Goal: Transaction & Acquisition: Purchase product/service

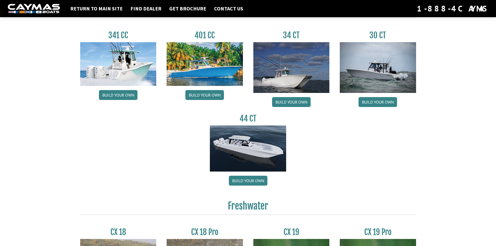
scroll to position [339, 0]
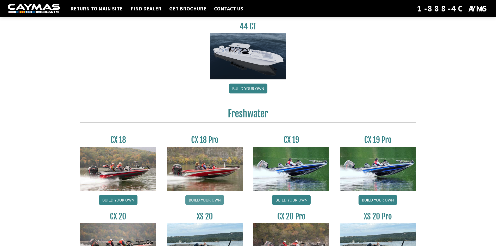
click at [209, 200] on link "Build your own" at bounding box center [205, 200] width 39 height 10
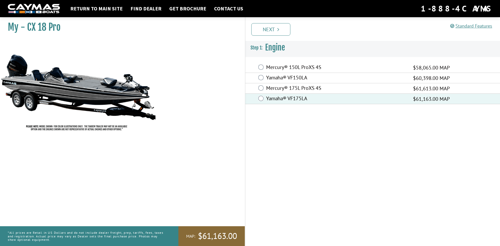
click at [267, 32] on link "Next" at bounding box center [270, 29] width 39 height 13
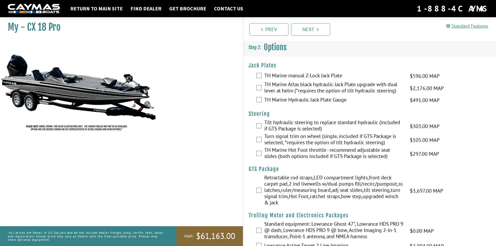
click at [263, 140] on div "Turn signal trim on wheel (single, included if GTS Package is selected, *requir…" at bounding box center [370, 140] width 253 height 14
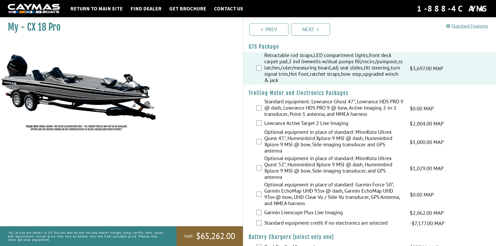
scroll to position [130, 0]
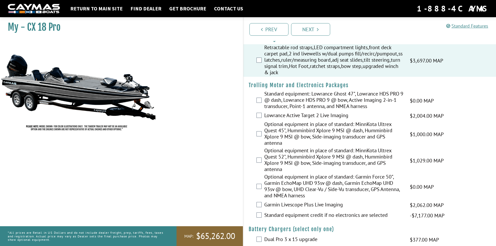
click at [262, 206] on div "Garmin Livescope Plus Live Imaging $2,062.00 MAP $2,434.00 MSRP" at bounding box center [370, 205] width 253 height 10
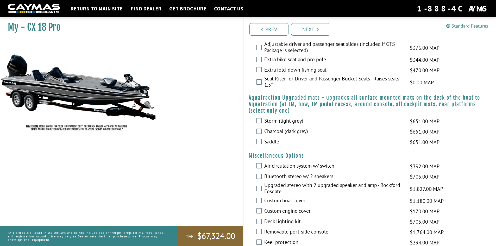
scroll to position [365, 0]
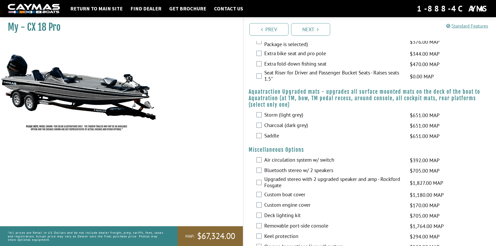
click at [261, 173] on div "Bluetooth stereo w/ 2 speakers $705.00 MAP $833.00 MSRP" at bounding box center [370, 171] width 253 height 10
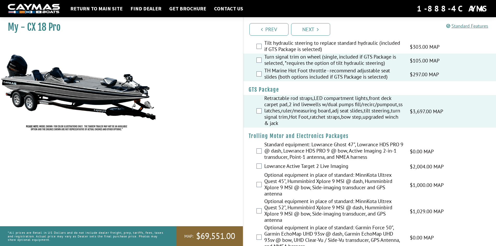
scroll to position [0, 0]
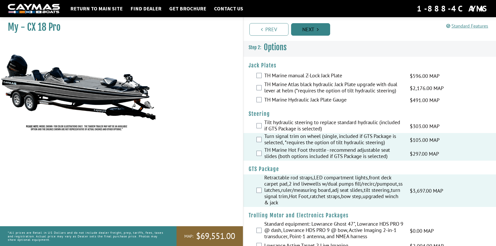
click at [308, 29] on link "Next" at bounding box center [310, 29] width 39 height 13
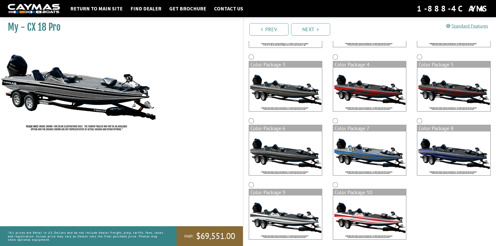
scroll to position [23, 0]
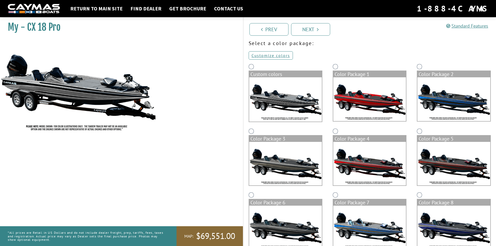
click at [286, 110] on img at bounding box center [285, 99] width 73 height 44
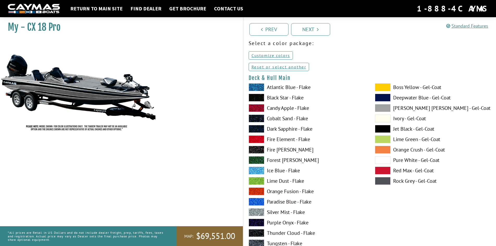
click at [260, 192] on span at bounding box center [257, 192] width 16 height 8
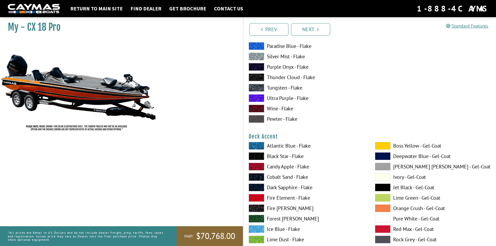
scroll to position [179, 0]
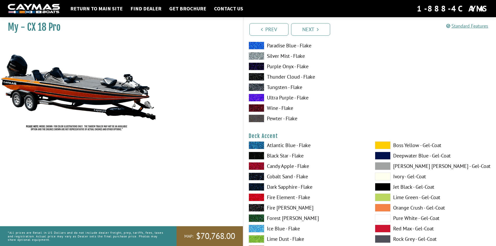
click at [383, 206] on span at bounding box center [383, 208] width 16 height 8
click at [383, 207] on span at bounding box center [383, 208] width 16 height 8
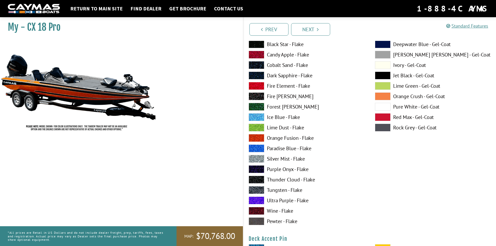
scroll to position [387, 0]
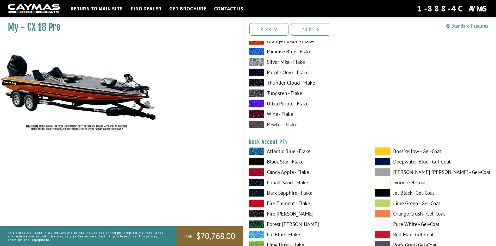
click at [256, 164] on span at bounding box center [257, 162] width 16 height 8
click at [383, 173] on span at bounding box center [383, 172] width 16 height 8
click at [260, 162] on span at bounding box center [257, 162] width 16 height 8
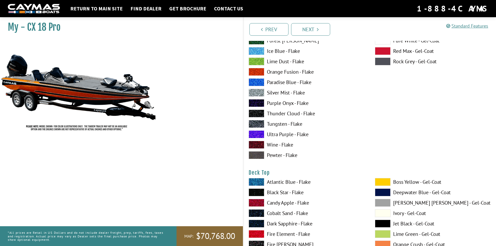
scroll to position [622, 0]
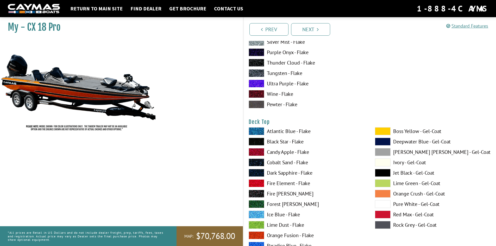
click at [383, 154] on span at bounding box center [383, 152] width 16 height 8
click at [383, 153] on span at bounding box center [383, 152] width 16 height 8
click at [260, 142] on span at bounding box center [257, 142] width 16 height 8
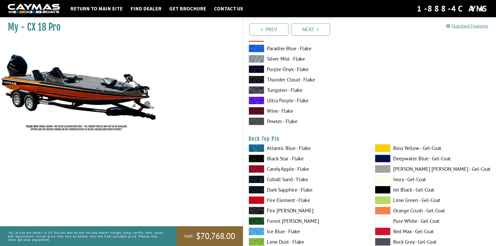
scroll to position [830, 0]
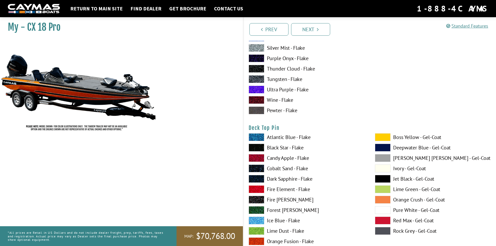
click at [260, 148] on span at bounding box center [257, 148] width 16 height 8
click at [261, 147] on span at bounding box center [257, 148] width 16 height 8
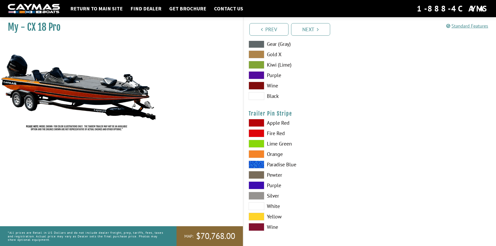
scroll to position [3122, 0]
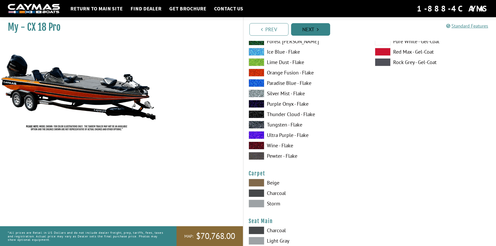
click at [319, 29] on icon "Pagination" at bounding box center [318, 29] width 2 height 5
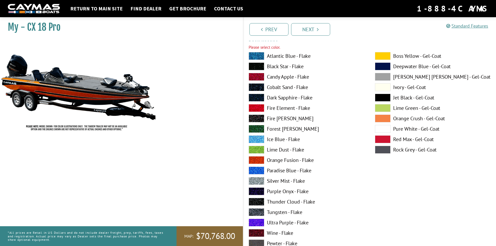
scroll to position [268, 0]
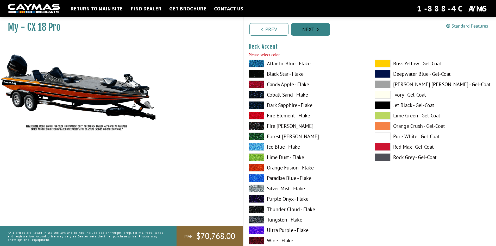
click at [314, 29] on link "Next" at bounding box center [310, 29] width 39 height 13
click at [256, 63] on span at bounding box center [257, 64] width 16 height 8
click at [311, 30] on link "Next" at bounding box center [310, 29] width 39 height 13
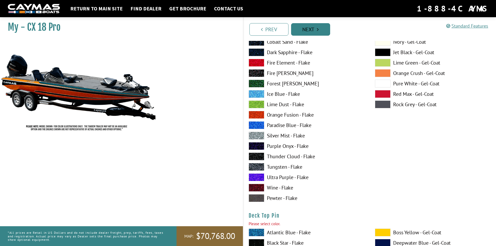
click at [312, 33] on link "Next" at bounding box center [310, 29] width 39 height 13
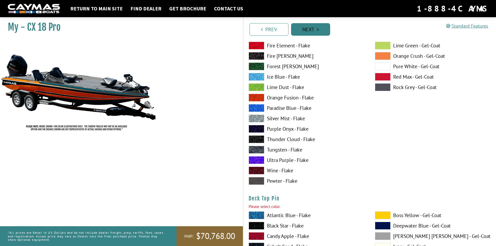
click at [312, 33] on link "Next" at bounding box center [310, 29] width 39 height 13
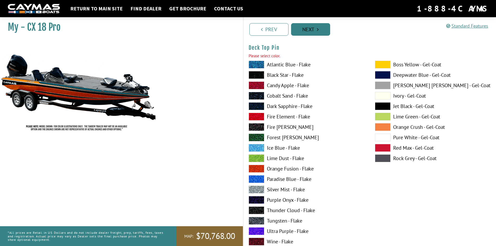
scroll to position [912, 0]
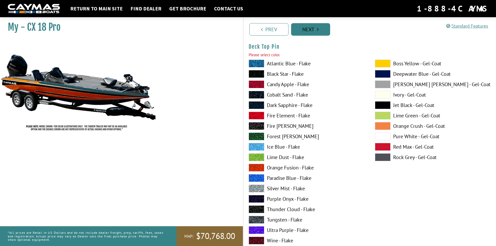
click at [311, 33] on link "Next" at bounding box center [310, 29] width 39 height 13
click at [254, 62] on span at bounding box center [257, 64] width 16 height 8
click at [307, 32] on link "Next" at bounding box center [310, 29] width 39 height 13
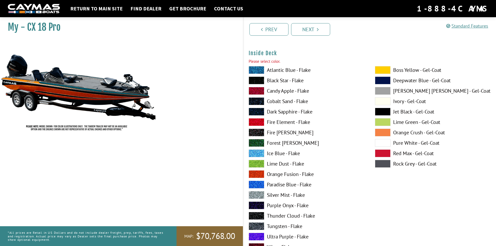
scroll to position [1126, 0]
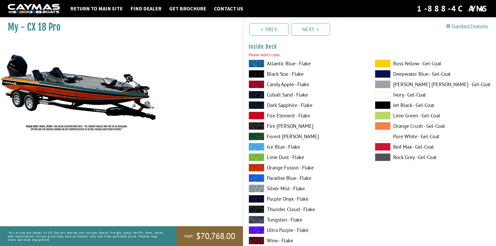
click at [256, 63] on span at bounding box center [257, 64] width 16 height 8
click at [305, 34] on link "Next" at bounding box center [310, 29] width 39 height 13
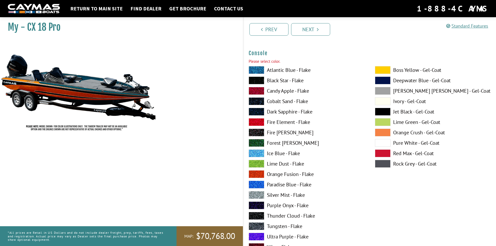
scroll to position [1341, 0]
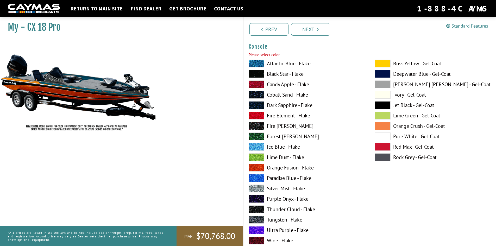
click at [262, 63] on span at bounding box center [257, 64] width 16 height 8
click at [304, 32] on link "Next" at bounding box center [310, 29] width 39 height 13
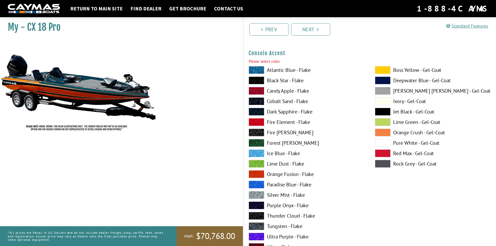
scroll to position [1555, 0]
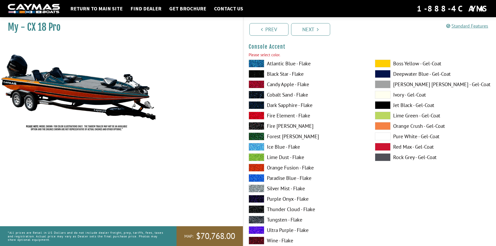
click at [258, 65] on span at bounding box center [257, 64] width 16 height 8
click at [311, 33] on link "Next" at bounding box center [310, 29] width 39 height 13
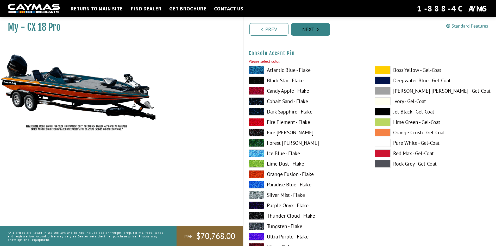
scroll to position [1769, 0]
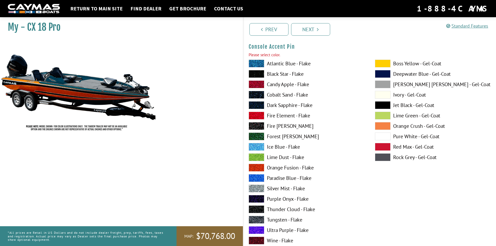
click at [262, 64] on span at bounding box center [257, 64] width 16 height 8
click at [306, 29] on link "Next" at bounding box center [310, 29] width 39 height 13
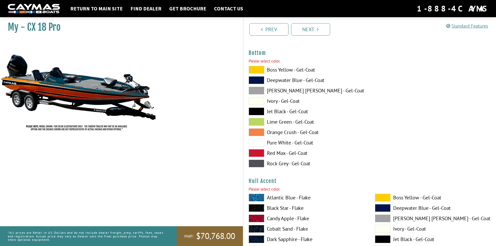
scroll to position [1984, 0]
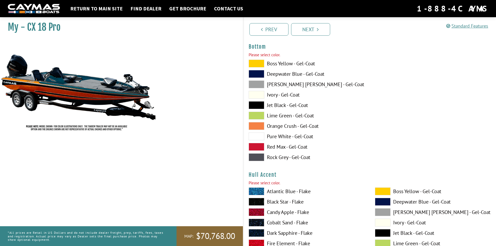
click at [260, 65] on span at bounding box center [257, 64] width 16 height 8
click at [300, 33] on link "Next" at bounding box center [310, 29] width 39 height 13
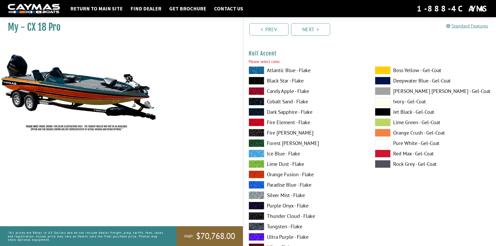
scroll to position [2104, 0]
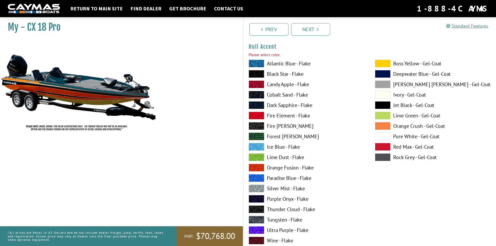
click at [262, 65] on span at bounding box center [257, 64] width 16 height 8
click at [300, 34] on link "Next" at bounding box center [310, 29] width 39 height 13
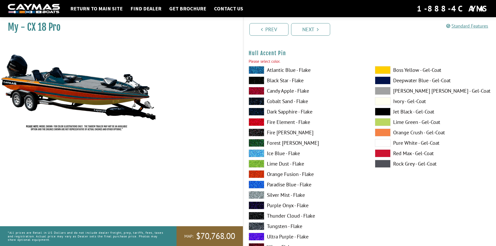
scroll to position [2319, 0]
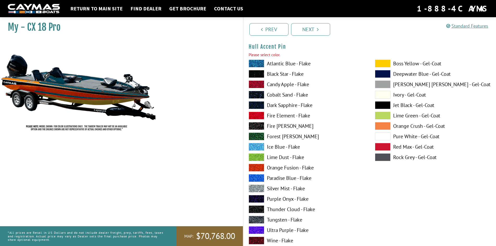
click at [261, 64] on span at bounding box center [257, 64] width 16 height 8
click at [309, 33] on link "Next" at bounding box center [310, 29] width 39 height 13
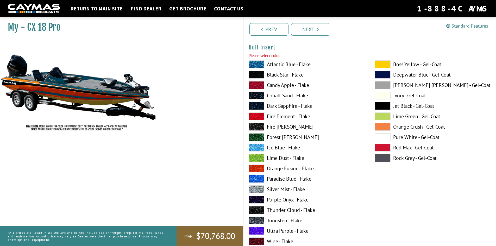
scroll to position [2533, 0]
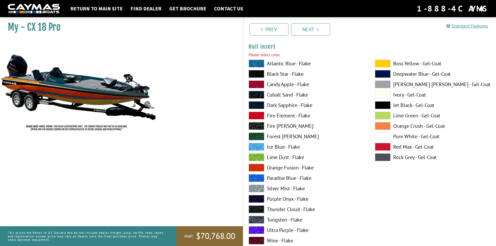
click at [251, 69] on div "Atlantic Blue - Flake Black Star - Flake Candy Apple - Flake Cobalt Sand - Flak…" at bounding box center [307, 159] width 126 height 198
click at [307, 33] on link "Next" at bounding box center [310, 29] width 39 height 13
click at [260, 66] on span at bounding box center [257, 64] width 16 height 8
click at [312, 32] on link "Next" at bounding box center [310, 29] width 39 height 13
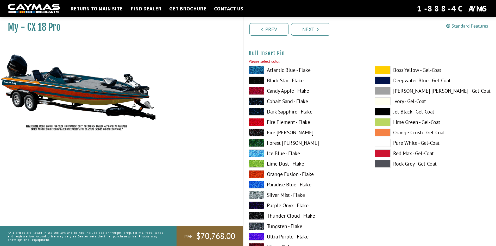
scroll to position [2748, 0]
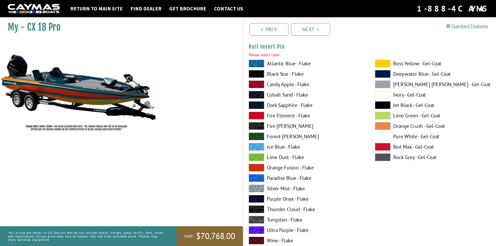
click at [258, 63] on span at bounding box center [257, 64] width 16 height 8
click at [309, 32] on link "Next" at bounding box center [310, 29] width 39 height 13
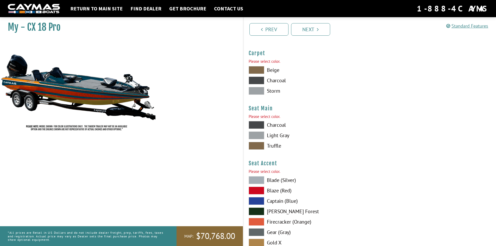
scroll to position [2962, 0]
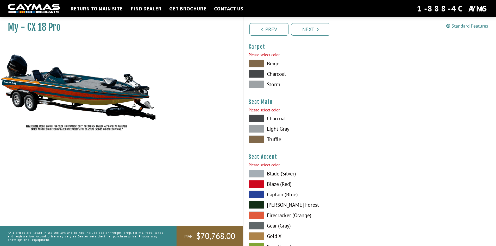
drag, startPoint x: 260, startPoint y: 74, endPoint x: 263, endPoint y: 72, distance: 3.5
click at [261, 74] on span at bounding box center [257, 74] width 16 height 8
click at [306, 31] on link "Next" at bounding box center [310, 29] width 39 height 13
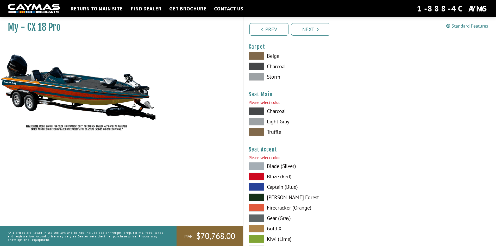
scroll to position [3010, 0]
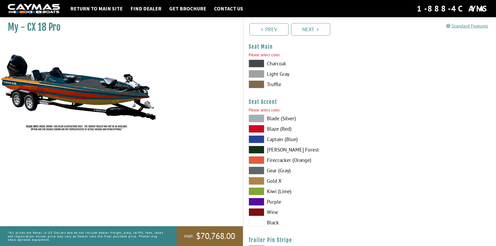
click at [263, 76] on span at bounding box center [257, 74] width 16 height 8
click at [258, 117] on span at bounding box center [257, 119] width 16 height 8
click at [306, 34] on link "Next" at bounding box center [310, 29] width 39 height 13
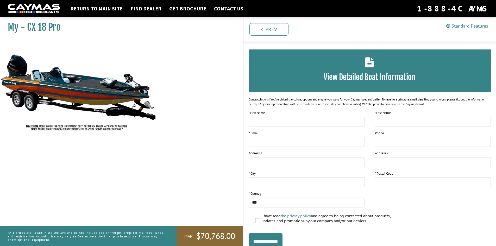
scroll to position [34, 0]
